Goal: Task Accomplishment & Management: Complete application form

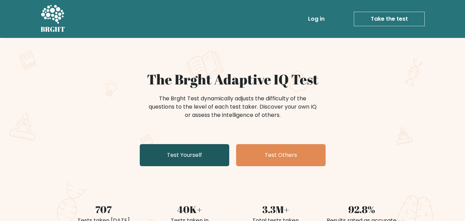
click at [201, 153] on link "Test Yourself" at bounding box center [184, 155] width 89 height 22
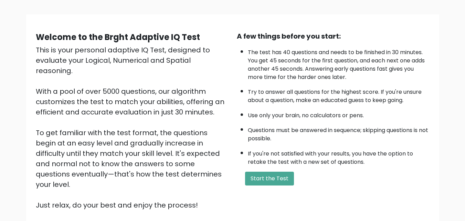
scroll to position [40, 0]
click at [260, 179] on button "Start the Test" at bounding box center [269, 179] width 49 height 14
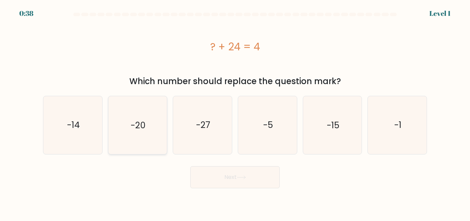
click at [132, 136] on icon "-20" at bounding box center [137, 124] width 57 height 57
click at [235, 112] on input "b. -20" at bounding box center [235, 111] width 0 height 2
radio input "true"
click at [216, 177] on button "Next" at bounding box center [234, 177] width 89 height 22
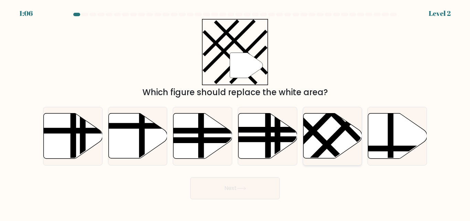
click at [314, 124] on icon at bounding box center [332, 135] width 59 height 45
click at [235, 112] on input "e." at bounding box center [235, 111] width 0 height 2
radio input "true"
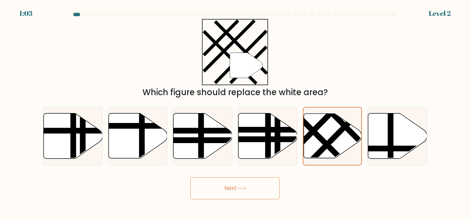
click at [258, 192] on button "Next" at bounding box center [234, 188] width 89 height 22
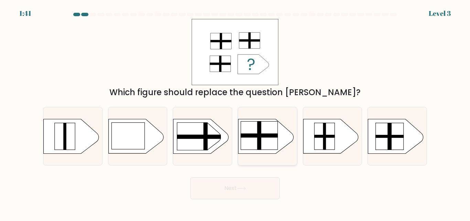
click at [252, 144] on rect at bounding box center [259, 135] width 37 height 28
click at [235, 112] on input "d." at bounding box center [235, 111] width 0 height 2
radio input "true"
click at [255, 188] on button "Next" at bounding box center [234, 188] width 89 height 22
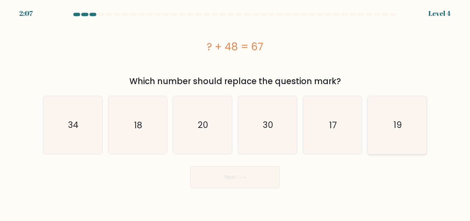
click at [387, 129] on icon "19" at bounding box center [397, 124] width 57 height 57
click at [235, 112] on input "f. 19" at bounding box center [235, 111] width 0 height 2
radio input "true"
click at [237, 180] on button "Next" at bounding box center [234, 177] width 89 height 22
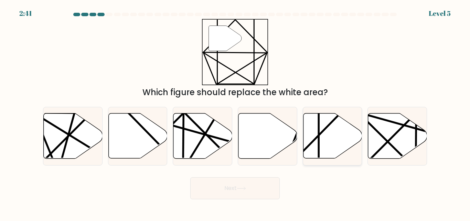
click at [321, 126] on icon at bounding box center [332, 135] width 59 height 45
click at [235, 112] on input "e." at bounding box center [235, 111] width 0 height 2
radio input "true"
click at [222, 190] on button "Next" at bounding box center [234, 188] width 89 height 22
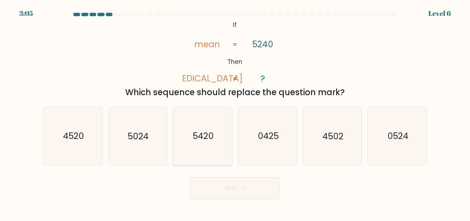
click at [203, 136] on text "5420" at bounding box center [203, 136] width 21 height 12
click at [235, 112] on input "c. 5420" at bounding box center [235, 111] width 0 height 2
radio input "true"
click at [232, 184] on button "Next" at bounding box center [234, 188] width 89 height 22
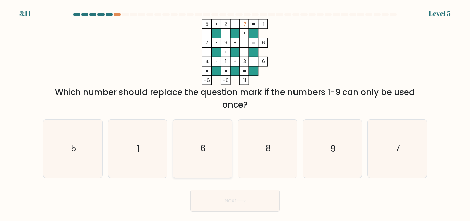
click at [221, 145] on icon "6" at bounding box center [202, 147] width 57 height 57
click at [235, 112] on input "c. 6" at bounding box center [235, 111] width 0 height 2
radio input "true"
click at [230, 208] on button "Next" at bounding box center [234, 200] width 89 height 22
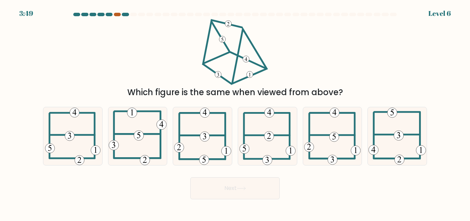
click at [116, 13] on div at bounding box center [117, 14] width 7 height 3
click at [116, 14] on div at bounding box center [117, 14] width 7 height 3
click at [160, 130] on 602 at bounding box center [160, 135] width 0 height 46
click at [235, 112] on input "b." at bounding box center [235, 111] width 0 height 2
radio input "true"
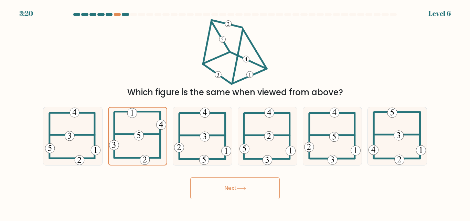
click at [239, 181] on button "Next" at bounding box center [234, 188] width 89 height 22
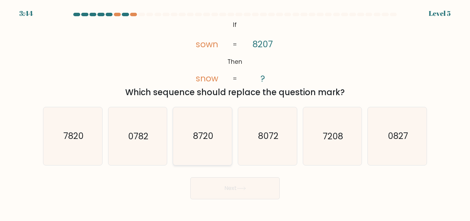
click at [201, 136] on text "8720" at bounding box center [203, 136] width 20 height 12
click at [235, 112] on input "c. 8720" at bounding box center [235, 111] width 0 height 2
radio input "true"
click at [231, 187] on button "Next" at bounding box center [234, 188] width 89 height 22
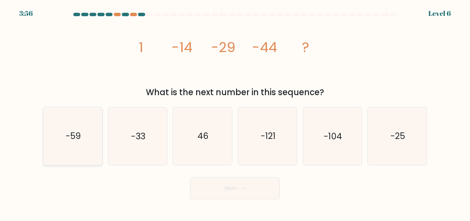
click at [76, 142] on icon "-59" at bounding box center [72, 135] width 57 height 57
click at [235, 112] on input "a. -59" at bounding box center [235, 111] width 0 height 2
radio input "true"
click at [209, 182] on button "Next" at bounding box center [234, 188] width 89 height 22
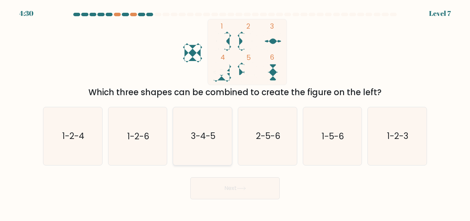
click at [204, 142] on icon "3-4-5" at bounding box center [202, 135] width 57 height 57
click at [235, 112] on input "c. 3-4-5" at bounding box center [235, 111] width 0 height 2
radio input "true"
click at [234, 192] on button "Next" at bounding box center [234, 188] width 89 height 22
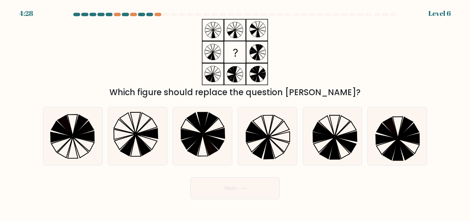
click at [234, 193] on button "Next" at bounding box center [234, 188] width 89 height 22
click at [126, 80] on div "Which figure should replace the question mark?" at bounding box center [235, 58] width 392 height 79
click at [118, 138] on icon at bounding box center [137, 135] width 57 height 57
click at [235, 112] on input "b." at bounding box center [235, 111] width 0 height 2
radio input "true"
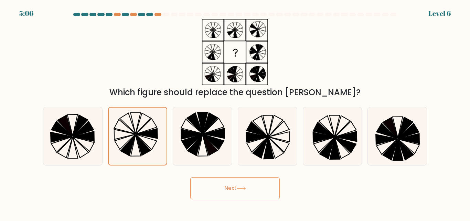
click at [221, 192] on button "Next" at bounding box center [234, 188] width 89 height 22
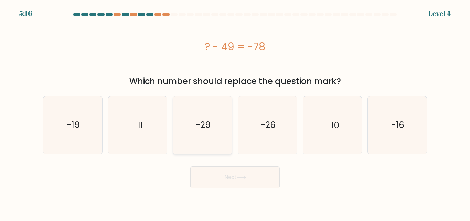
click at [198, 119] on text "-29" at bounding box center [203, 125] width 15 height 12
click at [235, 112] on input "c. -29" at bounding box center [235, 111] width 0 height 2
radio input "true"
click at [231, 171] on button "Next" at bounding box center [234, 177] width 89 height 22
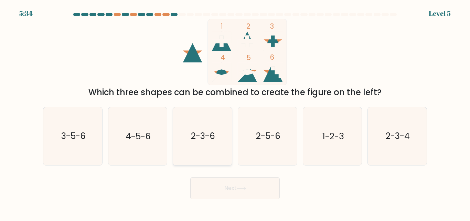
click at [207, 127] on icon "2-3-6" at bounding box center [202, 135] width 57 height 57
click at [235, 112] on input "c. 2-3-6" at bounding box center [235, 111] width 0 height 2
radio input "true"
click at [251, 193] on button "Next" at bounding box center [234, 188] width 89 height 22
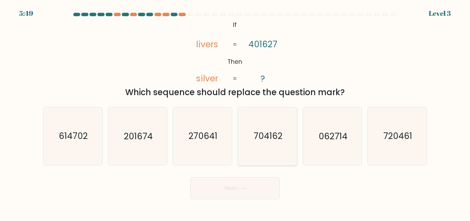
click at [256, 133] on text "704162" at bounding box center [268, 136] width 29 height 12
click at [235, 112] on input "d. 704162" at bounding box center [235, 111] width 0 height 2
radio input "true"
click at [253, 178] on button "Next" at bounding box center [234, 188] width 89 height 22
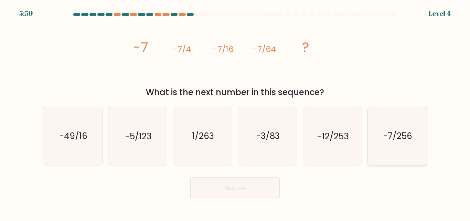
click at [394, 137] on text "-7/256" at bounding box center [397, 136] width 29 height 12
click at [235, 112] on input "f. -7/256" at bounding box center [235, 111] width 0 height 2
radio input "true"
click at [260, 181] on button "Next" at bounding box center [234, 188] width 89 height 22
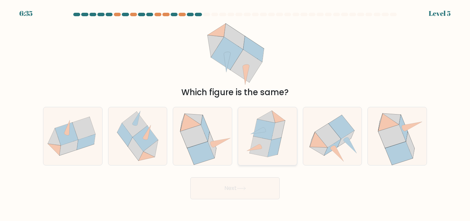
click at [267, 145] on icon at bounding box center [261, 146] width 22 height 21
click at [235, 112] on input "d." at bounding box center [235, 111] width 0 height 2
radio input "true"
click at [239, 182] on button "Next" at bounding box center [234, 188] width 89 height 22
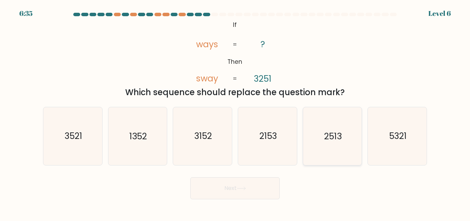
click at [320, 128] on icon "2513" at bounding box center [332, 135] width 57 height 57
click at [235, 112] on input "e. 2513" at bounding box center [235, 111] width 0 height 2
radio input "true"
click at [276, 185] on button "Next" at bounding box center [234, 188] width 89 height 22
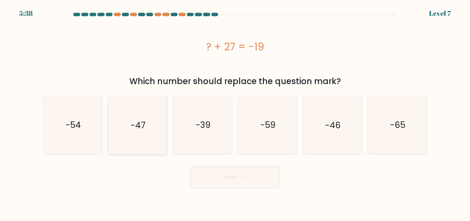
click at [132, 106] on icon "-47" at bounding box center [137, 124] width 57 height 57
click at [235, 110] on input "b. -47" at bounding box center [235, 111] width 0 height 2
radio input "true"
click at [219, 176] on button "Next" at bounding box center [234, 177] width 89 height 22
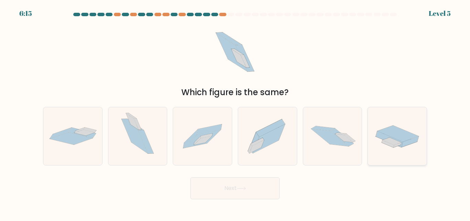
click at [390, 136] on icon at bounding box center [389, 139] width 27 height 16
click at [235, 112] on input "f." at bounding box center [235, 111] width 0 height 2
radio input "true"
click at [249, 187] on button "Next" at bounding box center [234, 188] width 89 height 22
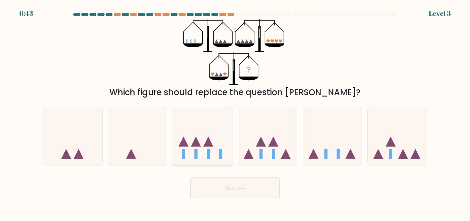
click at [225, 151] on icon at bounding box center [202, 136] width 59 height 49
click at [235, 112] on input "c." at bounding box center [235, 111] width 0 height 2
radio input "true"
click at [241, 193] on button "Next" at bounding box center [234, 188] width 89 height 22
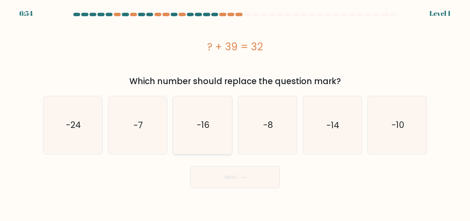
click at [201, 147] on icon "-16" at bounding box center [202, 124] width 57 height 57
click at [235, 112] on input "c. -16" at bounding box center [235, 111] width 0 height 2
radio input "true"
click at [224, 183] on button "Next" at bounding box center [234, 177] width 89 height 22
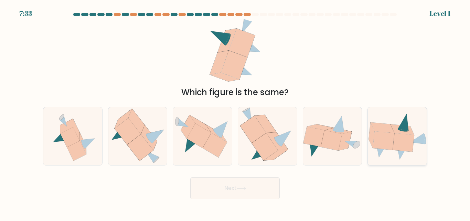
click at [412, 131] on icon at bounding box center [403, 129] width 24 height 11
click at [235, 112] on input "f." at bounding box center [235, 111] width 0 height 2
radio input "true"
click at [237, 185] on button "Next" at bounding box center [234, 188] width 89 height 22
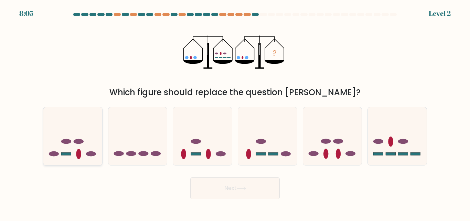
click at [77, 142] on ellipse at bounding box center [79, 141] width 10 height 5
click at [235, 112] on input "a." at bounding box center [235, 111] width 0 height 2
radio input "true"
click at [223, 193] on button "Next" at bounding box center [234, 188] width 89 height 22
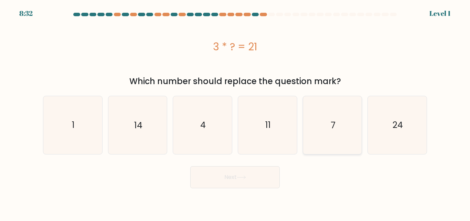
click at [325, 108] on icon "7" at bounding box center [332, 124] width 57 height 57
click at [235, 110] on input "e. 7" at bounding box center [235, 111] width 0 height 2
radio input "true"
click at [243, 184] on button "Next" at bounding box center [234, 177] width 89 height 22
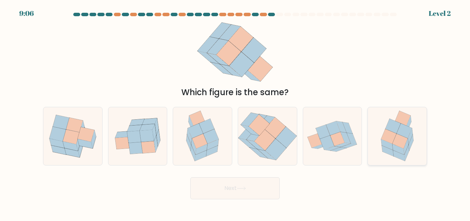
click at [405, 126] on icon at bounding box center [404, 131] width 15 height 15
click at [235, 112] on input "f." at bounding box center [235, 111] width 0 height 2
radio input "true"
click at [253, 194] on button "Next" at bounding box center [234, 188] width 89 height 22
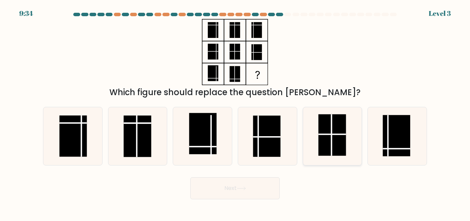
click at [331, 152] on line at bounding box center [331, 134] width 0 height 41
click at [235, 112] on input "e." at bounding box center [235, 111] width 0 height 2
radio input "true"
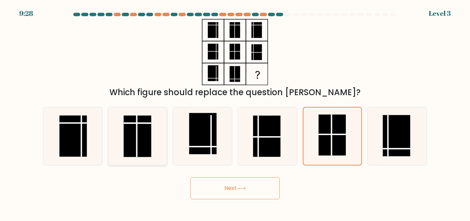
click at [155, 134] on icon at bounding box center [137, 135] width 57 height 57
click at [235, 112] on input "b." at bounding box center [235, 111] width 0 height 2
radio input "true"
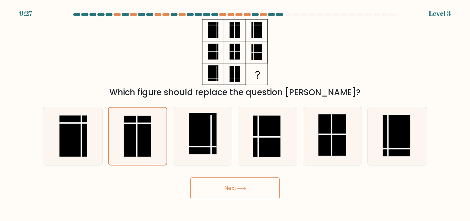
click at [231, 196] on button "Next" at bounding box center [234, 188] width 89 height 22
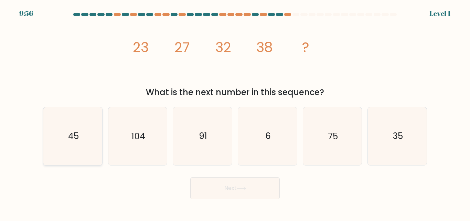
click at [54, 136] on icon "45" at bounding box center [72, 135] width 57 height 57
click at [235, 112] on input "a. 45" at bounding box center [235, 111] width 0 height 2
radio input "true"
click at [212, 184] on button "Next" at bounding box center [234, 188] width 89 height 22
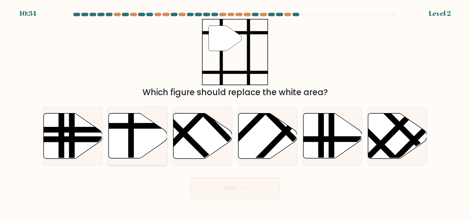
click at [131, 139] on line at bounding box center [131, 160] width 0 height 118
click at [235, 112] on input "b." at bounding box center [235, 111] width 0 height 2
radio input "true"
click at [243, 182] on button "Next" at bounding box center [234, 188] width 89 height 22
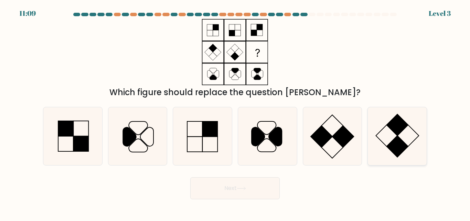
click at [398, 142] on rect at bounding box center [397, 146] width 21 height 21
click at [235, 112] on input "f." at bounding box center [235, 111] width 0 height 2
radio input "true"
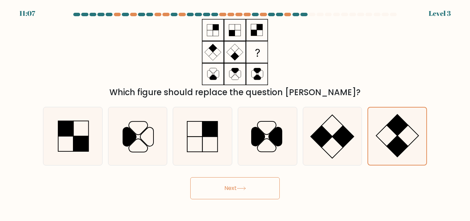
click at [236, 193] on button "Next" at bounding box center [234, 188] width 89 height 22
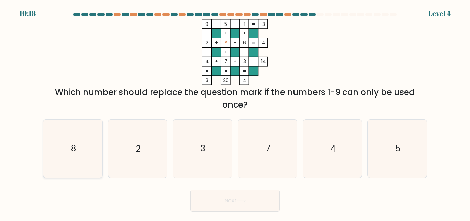
click at [84, 146] on icon "8" at bounding box center [72, 147] width 57 height 57
click at [235, 112] on input "a. 8" at bounding box center [235, 111] width 0 height 2
radio input "true"
click at [215, 198] on button "Next" at bounding box center [234, 200] width 89 height 22
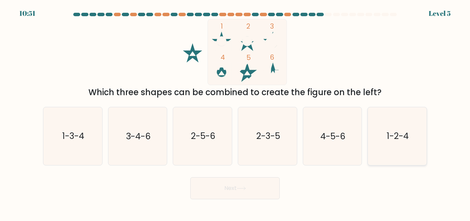
click at [385, 134] on icon "1-2-4" at bounding box center [397, 135] width 57 height 57
click at [235, 112] on input "f. 1-2-4" at bounding box center [235, 111] width 0 height 2
radio input "true"
click at [246, 189] on icon at bounding box center [241, 188] width 9 height 4
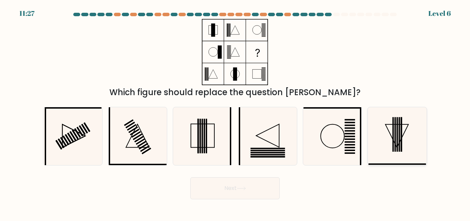
click at [400, 133] on icon at bounding box center [397, 135] width 57 height 57
click at [235, 112] on input "f." at bounding box center [235, 111] width 0 height 2
radio input "true"
click at [271, 185] on button "Next" at bounding box center [234, 188] width 89 height 22
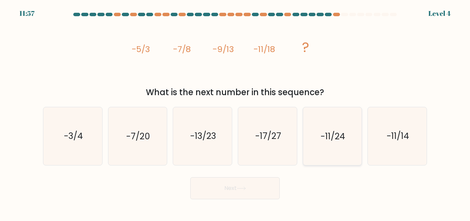
click at [321, 141] on text "-11/24" at bounding box center [333, 136] width 24 height 12
click at [235, 112] on input "e. -11/24" at bounding box center [235, 111] width 0 height 2
radio input "true"
click at [228, 193] on button "Next" at bounding box center [234, 188] width 89 height 22
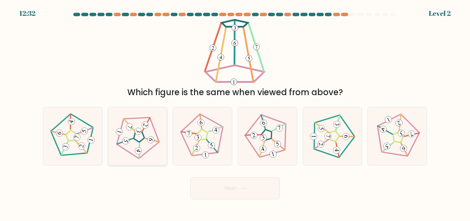
drag, startPoint x: 141, startPoint y: 147, endPoint x: 148, endPoint y: 131, distance: 18.0
click at [148, 131] on icon at bounding box center [138, 136] width 46 height 46
click at [235, 112] on input "b." at bounding box center [235, 111] width 0 height 2
radio input "true"
click at [148, 131] on icon at bounding box center [137, 135] width 45 height 45
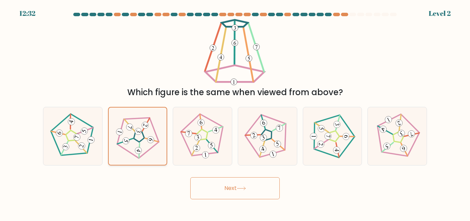
click at [235, 112] on input "b." at bounding box center [235, 111] width 0 height 2
click at [219, 183] on button "Next" at bounding box center [234, 188] width 89 height 22
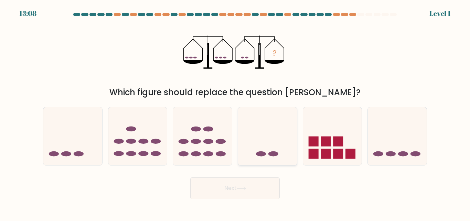
click at [254, 120] on icon at bounding box center [267, 136] width 59 height 49
click at [235, 112] on input "d." at bounding box center [235, 111] width 0 height 2
radio input "true"
click at [248, 189] on button "Next" at bounding box center [234, 188] width 89 height 22
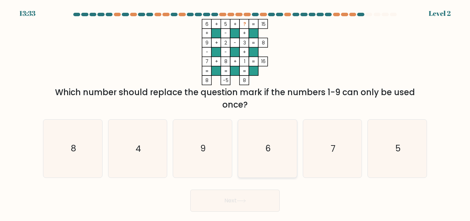
click at [259, 145] on icon "6" at bounding box center [267, 147] width 57 height 57
click at [235, 112] on input "d. 6" at bounding box center [235, 111] width 0 height 2
radio input "true"
click at [246, 200] on icon at bounding box center [241, 201] width 9 height 4
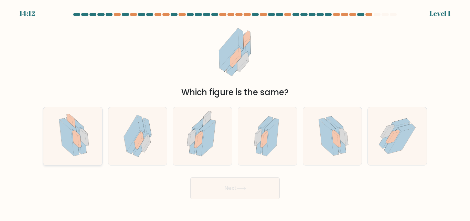
click at [89, 151] on icon at bounding box center [72, 135] width 41 height 57
click at [235, 112] on input "a." at bounding box center [235, 111] width 0 height 2
radio input "true"
click at [225, 191] on button "Next" at bounding box center [234, 188] width 89 height 22
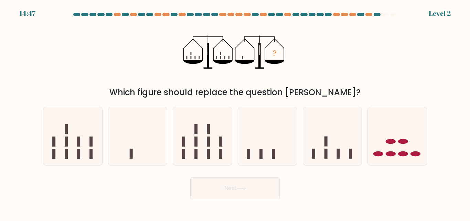
click at [172, 136] on div "c." at bounding box center [202, 136] width 65 height 58
click at [127, 151] on icon at bounding box center [137, 136] width 59 height 49
click at [235, 112] on input "b." at bounding box center [235, 111] width 0 height 2
radio input "true"
click at [211, 191] on button "Next" at bounding box center [234, 188] width 89 height 22
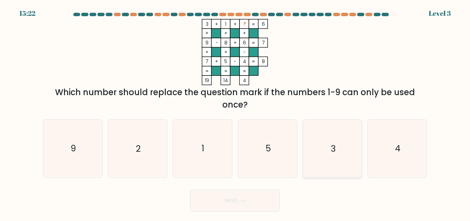
click at [323, 153] on icon "3" at bounding box center [332, 147] width 57 height 57
click at [235, 112] on input "e. 3" at bounding box center [235, 111] width 0 height 2
radio input "true"
click at [256, 194] on button "Next" at bounding box center [234, 200] width 89 height 22
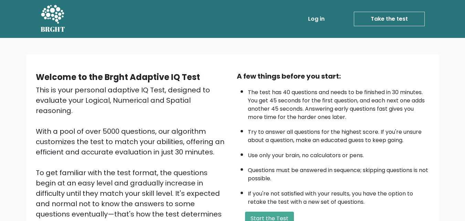
scroll to position [40, 0]
